Goal: Task Accomplishment & Management: Use online tool/utility

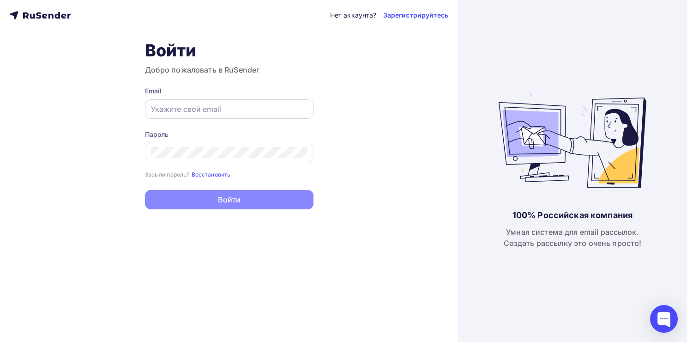
click at [183, 105] on input "text" at bounding box center [229, 108] width 156 height 11
click at [156, 106] on input "text" at bounding box center [229, 108] width 156 height 11
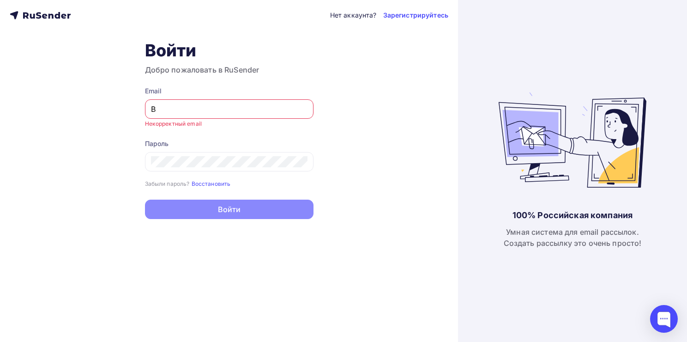
type input "[EMAIL_ADDRESS][DOMAIN_NAME]"
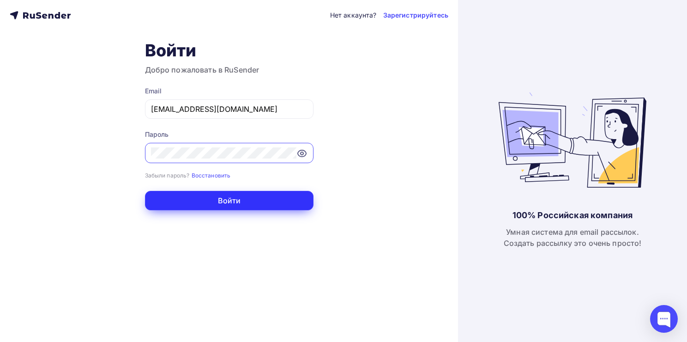
click at [229, 198] on button "Войти" at bounding box center [229, 200] width 168 height 19
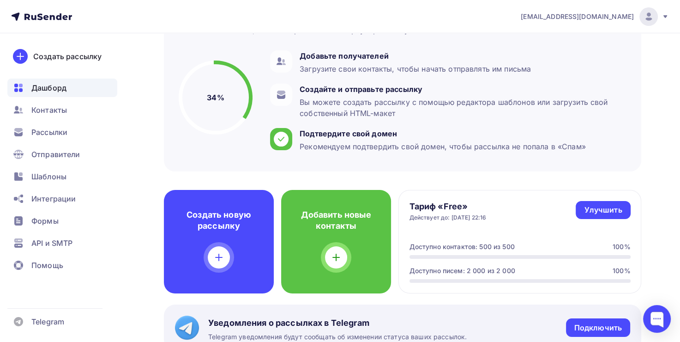
scroll to position [92, 0]
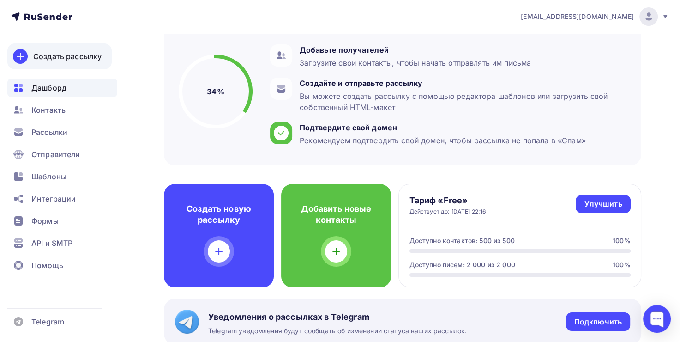
click at [74, 57] on div "Создать рассылку" at bounding box center [67, 56] width 68 height 11
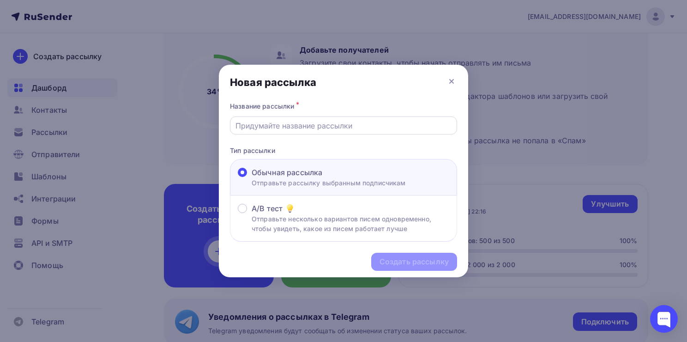
click at [281, 125] on input "text" at bounding box center [343, 125] width 216 height 11
paste input "[DOMAIN_NAME]"
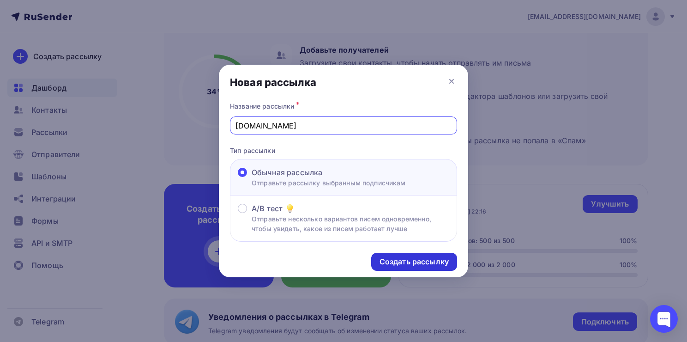
type input "[DOMAIN_NAME]"
click at [413, 260] on div "Создать рассылку" at bounding box center [413, 261] width 69 height 11
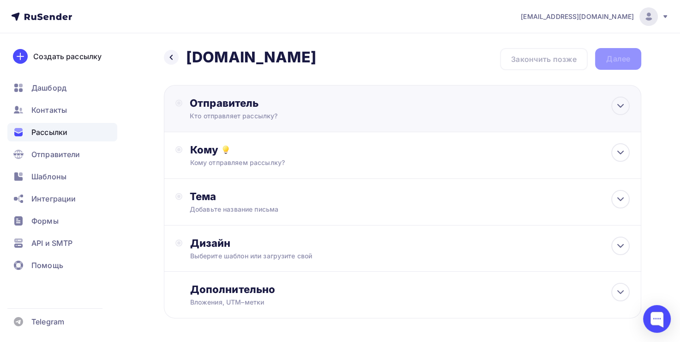
click at [312, 118] on div "Кто отправляет рассылку?" at bounding box center [280, 115] width 180 height 9
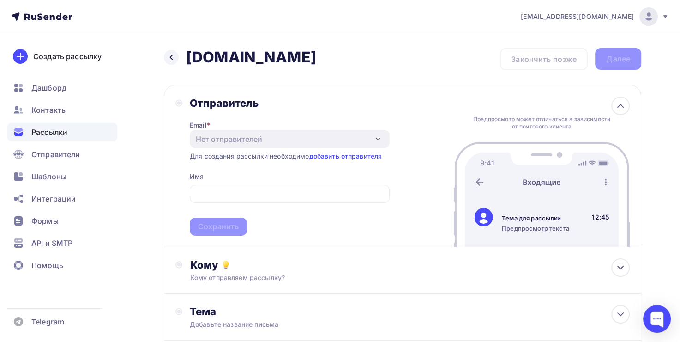
click at [395, 63] on div "Назад [DOMAIN_NAME] [DOMAIN_NAME] Закончить позже Далее" at bounding box center [402, 59] width 477 height 22
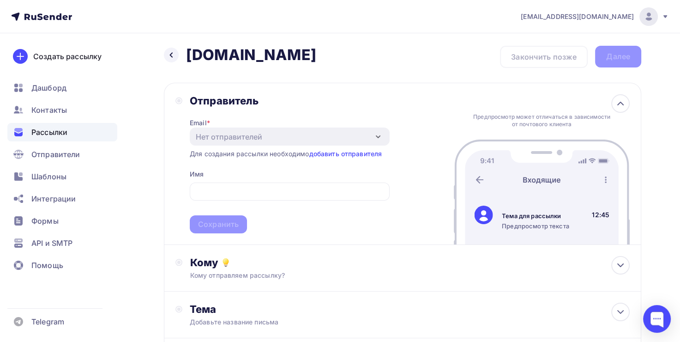
scroll to position [150, 0]
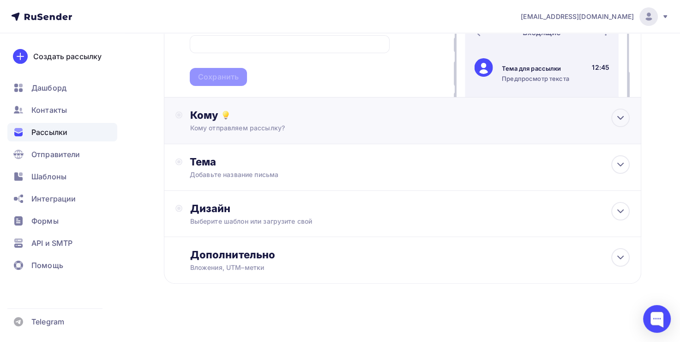
click at [294, 129] on div "Кому отправляем рассылку?" at bounding box center [388, 127] width 396 height 9
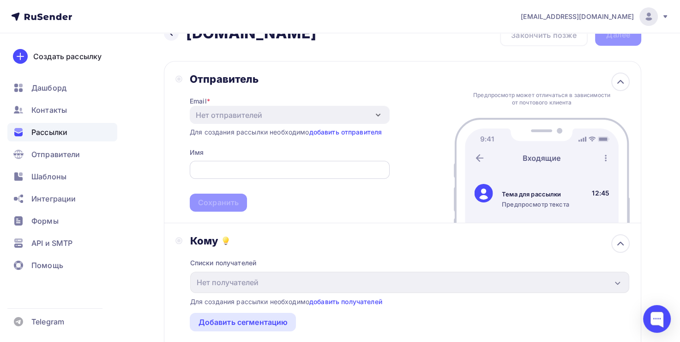
scroll to position [46, 0]
